Goal: Task Accomplishment & Management: Manage account settings

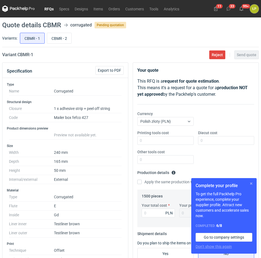
click at [248, 181] on button "button" at bounding box center [251, 183] width 7 height 7
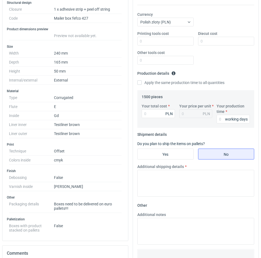
scroll to position [139, 0]
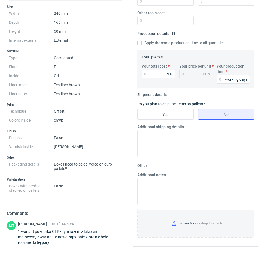
click at [56, 230] on div "1 wariant powtórka GLRE tym razem z lakierem matowym, 2 wariant to nowe zapytan…" at bounding box center [71, 236] width 106 height 16
copy div "GLRE"
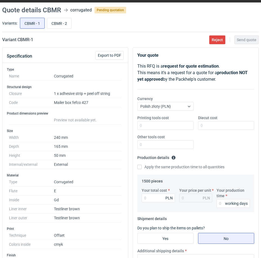
scroll to position [0, 0]
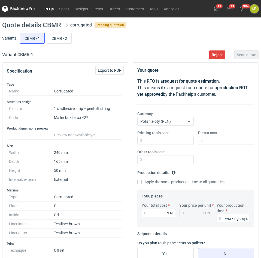
click at [217, 59] on main "Quote details CBMR corrugated Pending quotation Variants: CBMR - 1 CBMR - 2 Var…" at bounding box center [130, 245] width 261 height 457
click at [216, 58] on button "Reject" at bounding box center [217, 54] width 16 height 9
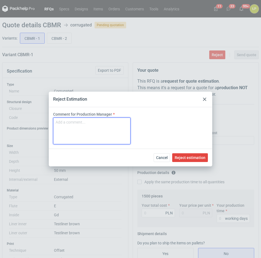
click at [119, 131] on textarea "Comment for Production Manager" at bounding box center [91, 130] width 77 height 27
type textarea "MOQ 2060 sztuk"
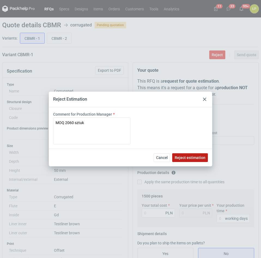
click at [183, 156] on span "Reject estimation" at bounding box center [190, 157] width 31 height 4
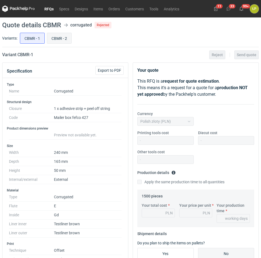
click at [62, 42] on input "CBMR - 2" at bounding box center [59, 38] width 24 height 10
radio input "true"
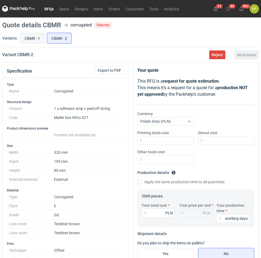
click at [32, 39] on input "CBMR - 1" at bounding box center [32, 38] width 24 height 10
radio input "true"
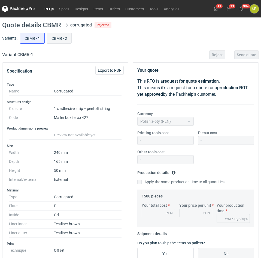
click at [60, 38] on input "CBMR - 2" at bounding box center [59, 38] width 24 height 10
radio input "true"
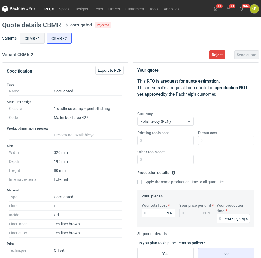
click at [40, 38] on input "CBMR - 1" at bounding box center [32, 38] width 24 height 10
radio input "true"
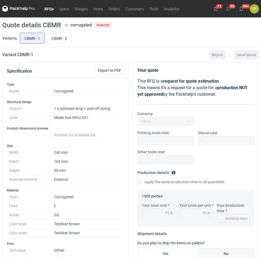
click at [72, 37] on div "CBMR - 1 CBMR - 2" at bounding box center [139, 38] width 240 height 13
click at [61, 35] on input "CBMR - 2" at bounding box center [59, 38] width 24 height 10
radio input "true"
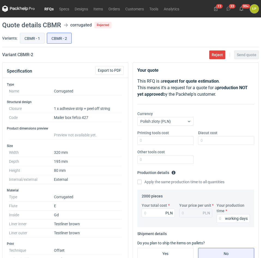
click at [35, 36] on input "CBMR - 1" at bounding box center [32, 38] width 24 height 10
radio input "true"
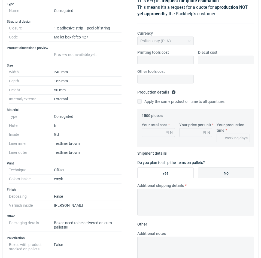
scroll to position [46, 0]
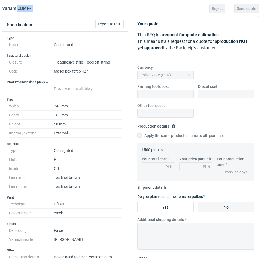
drag, startPoint x: 43, startPoint y: 12, endPoint x: 17, endPoint y: 12, distance: 25.9
click at [17, 12] on main "Quote details CBMR corrugated Rejected Variants: CBMR - 1 CBMR - 2 Variant CBMR…" at bounding box center [130, 199] width 261 height 457
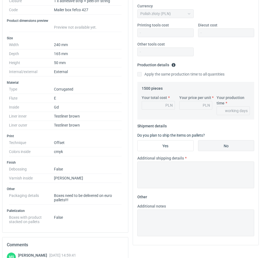
scroll to position [0, 0]
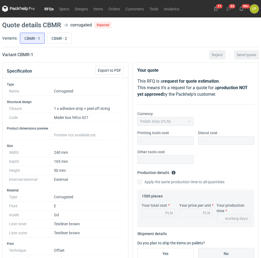
click at [55, 44] on div "CBMR - 1 CBMR - 2" at bounding box center [139, 38] width 240 height 13
click at [59, 40] on input "CBMR - 2" at bounding box center [59, 38] width 24 height 10
radio input "true"
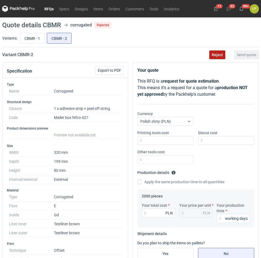
click at [219, 55] on span "Reject" at bounding box center [217, 55] width 11 height 4
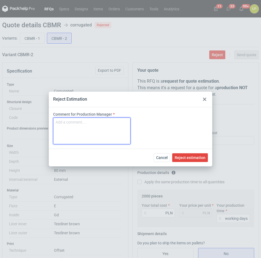
click at [107, 127] on textarea "Comment for Production Manager" at bounding box center [91, 130] width 77 height 27
type textarea "2"
type textarea "m"
type textarea "MOQ 2110 sztuk"
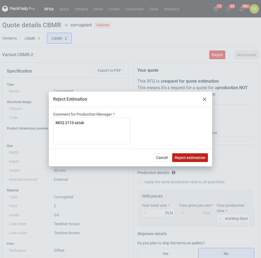
click at [186, 158] on span "Reject estimation" at bounding box center [190, 157] width 31 height 4
